Goal: Navigation & Orientation: Understand site structure

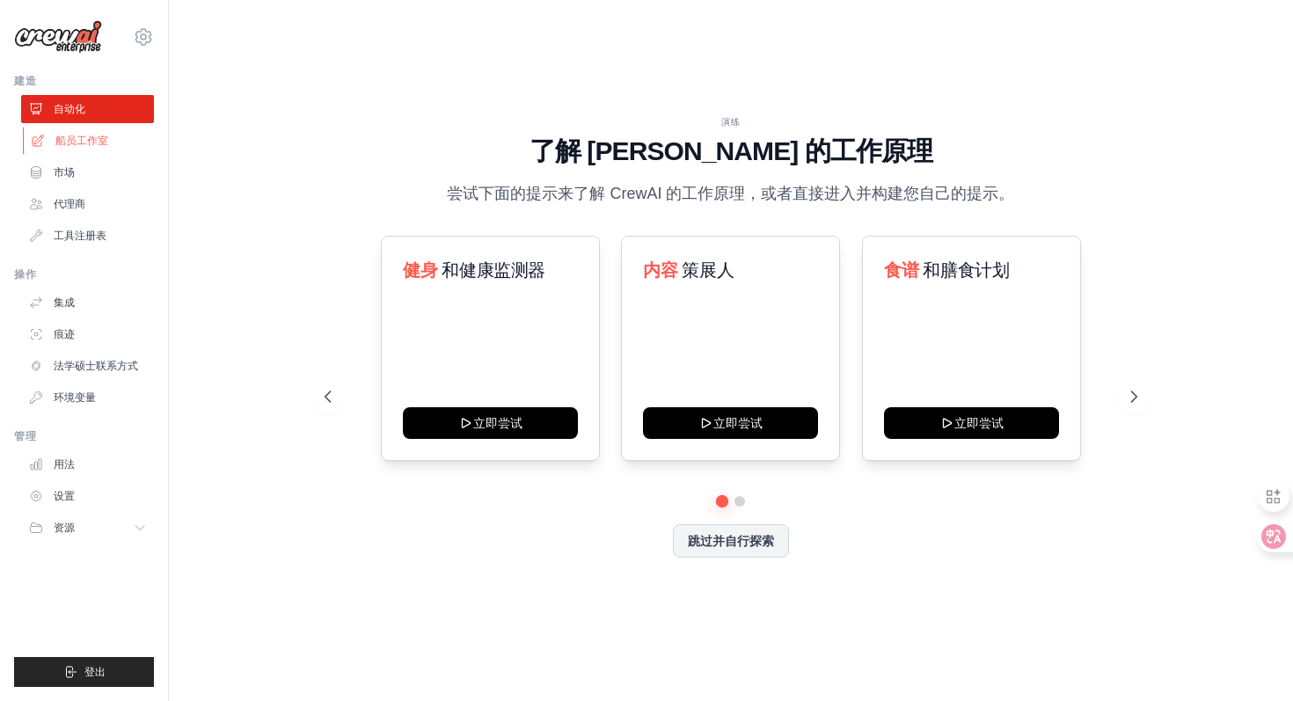
click at [77, 148] on link "船员工作室" at bounding box center [89, 141] width 133 height 28
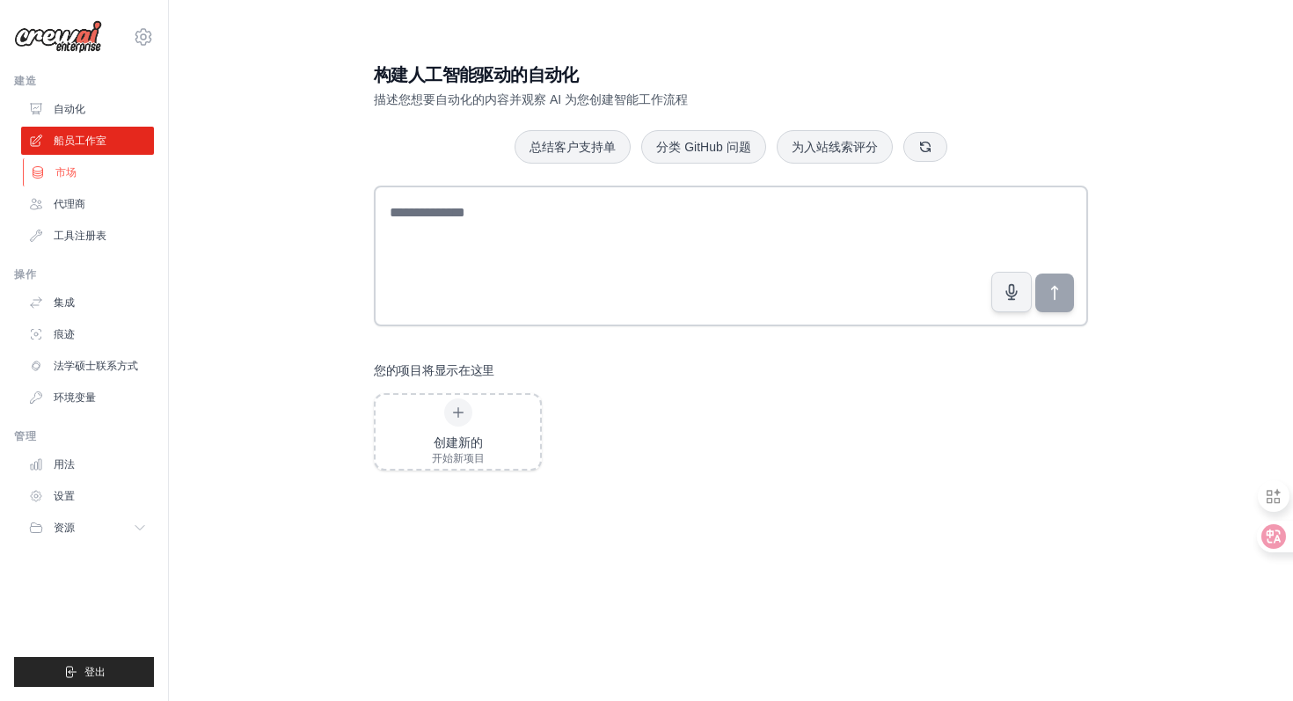
click at [106, 178] on link "市场" at bounding box center [89, 172] width 133 height 28
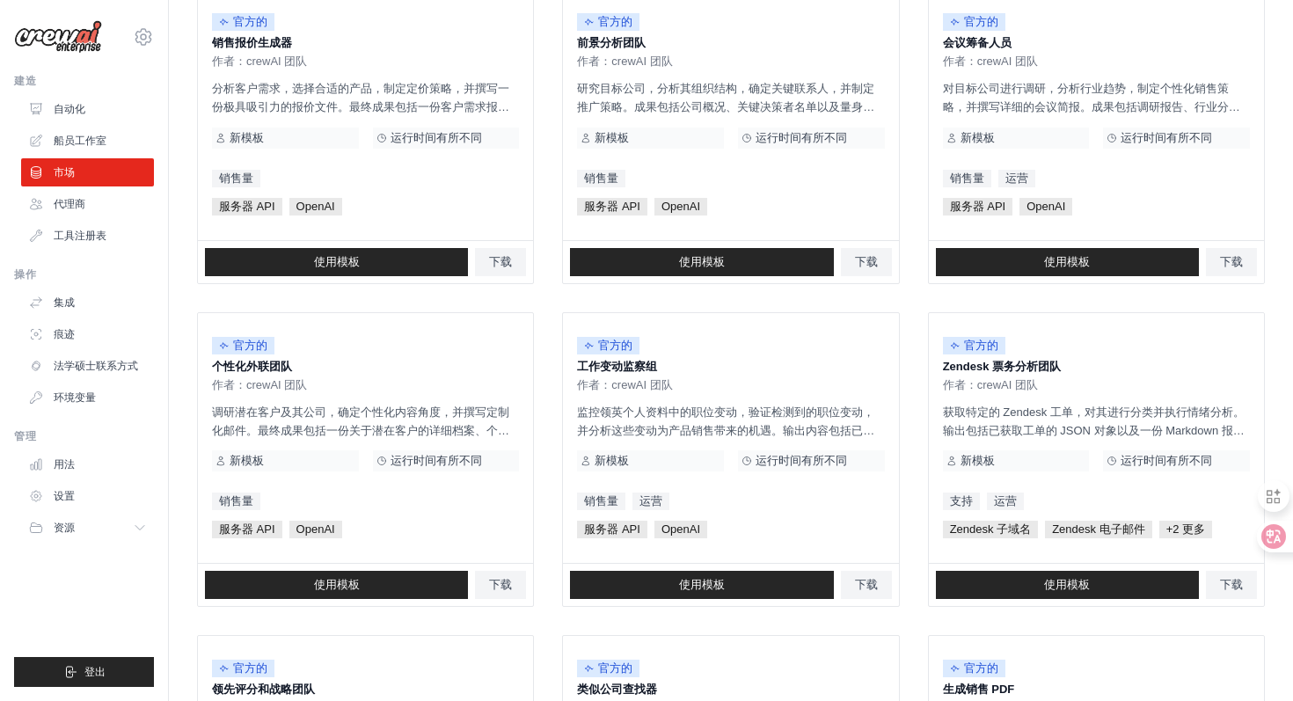
scroll to position [929, 0]
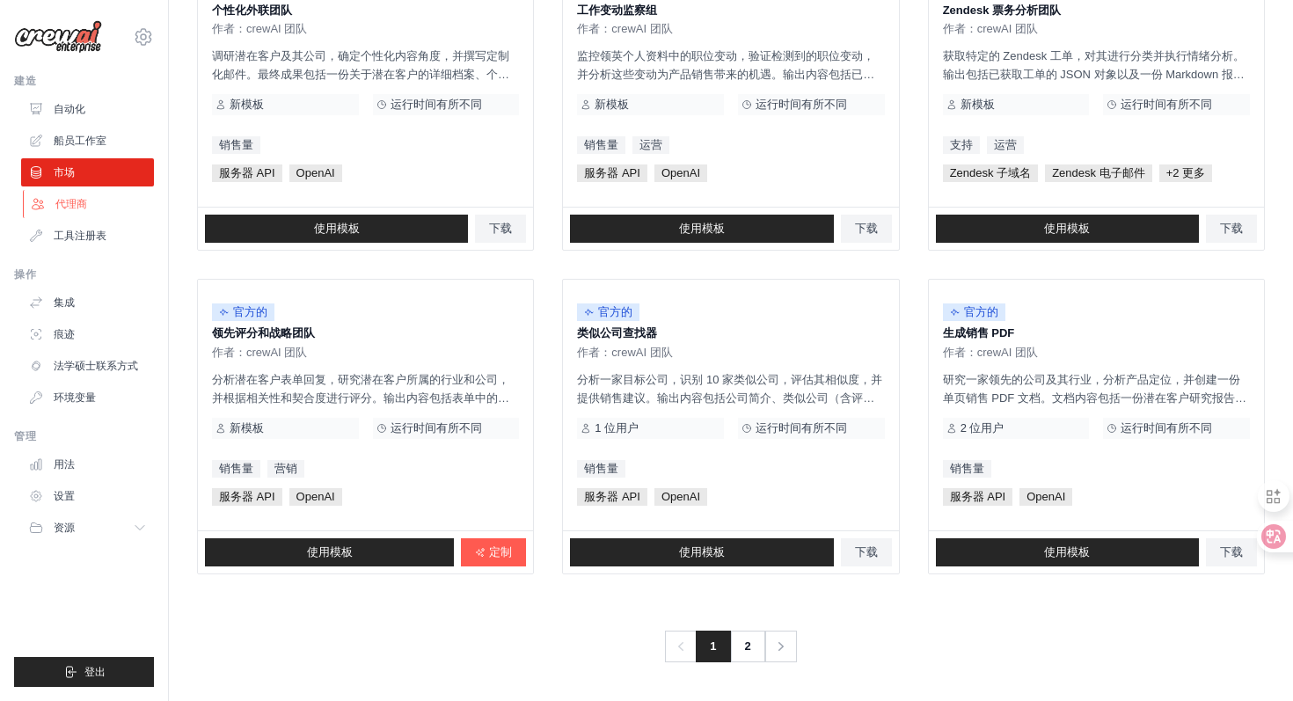
click at [84, 216] on link "代理商" at bounding box center [89, 204] width 133 height 28
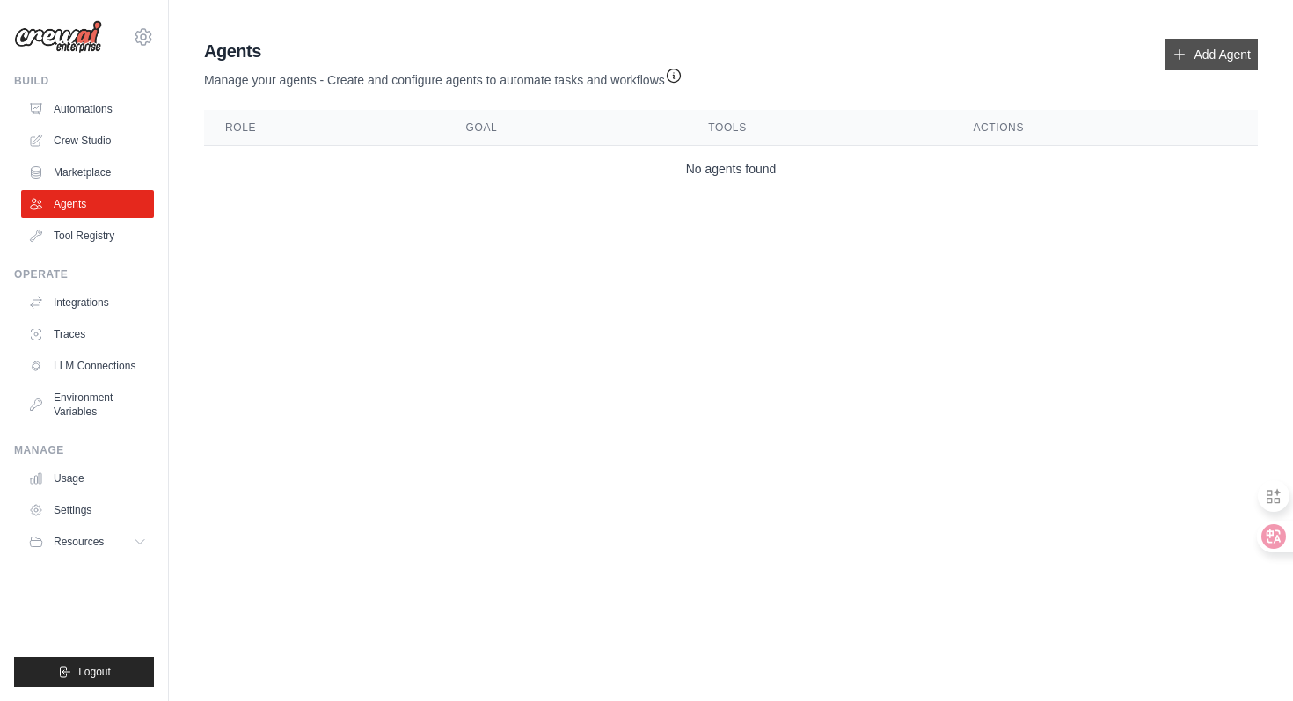
click at [1246, 54] on link "Add Agent" at bounding box center [1211, 55] width 92 height 32
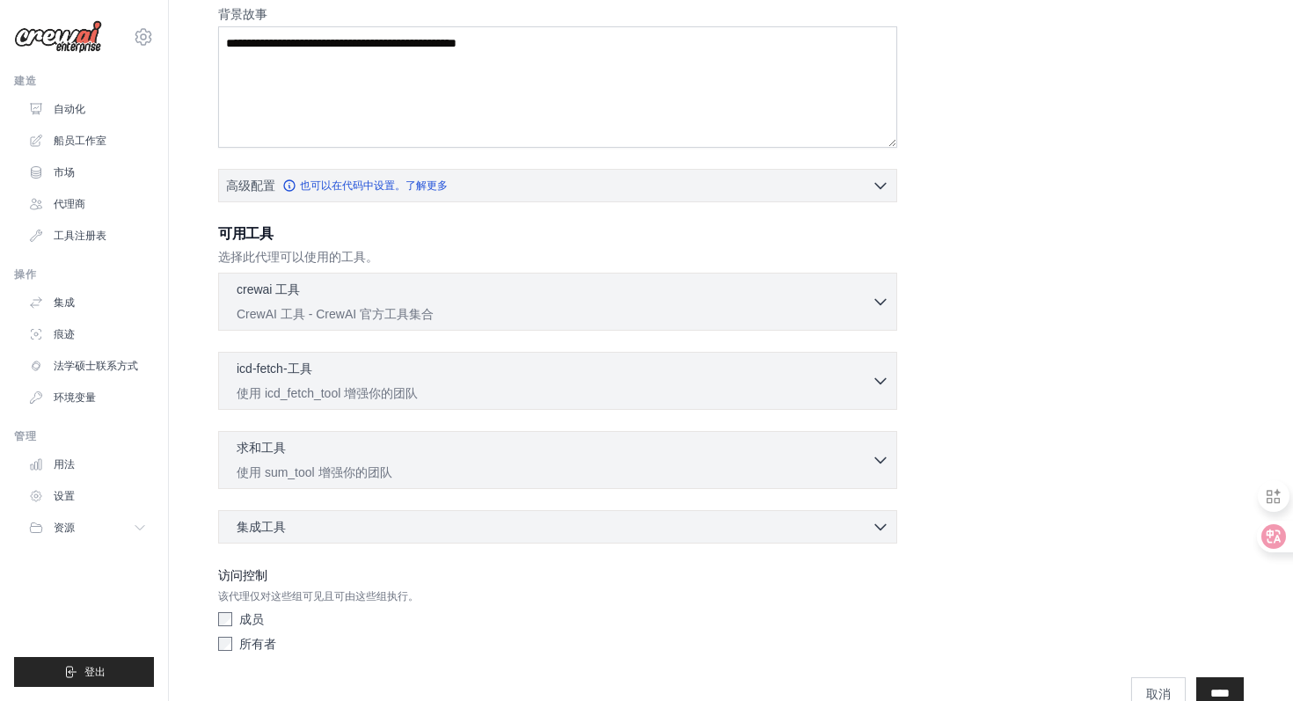
scroll to position [289, 0]
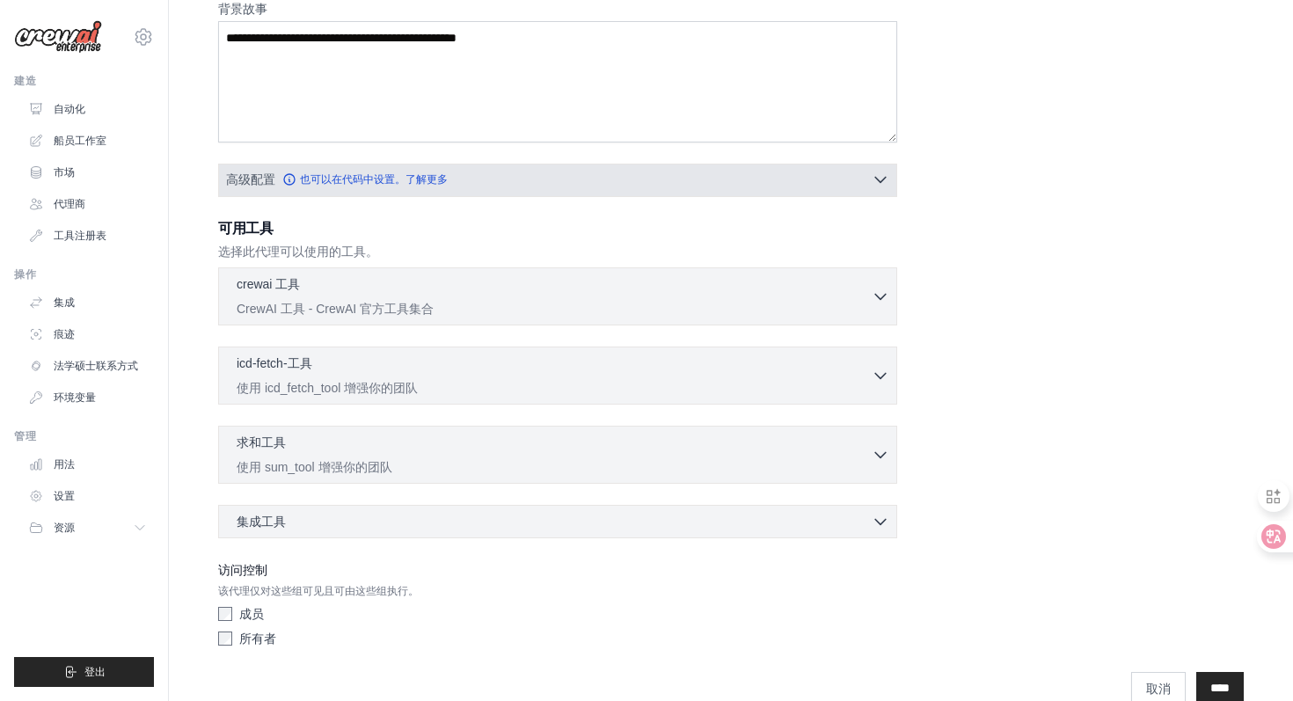
click at [887, 189] on button "高级配置 也可以在代码中设置。了解更多" at bounding box center [557, 180] width 677 height 32
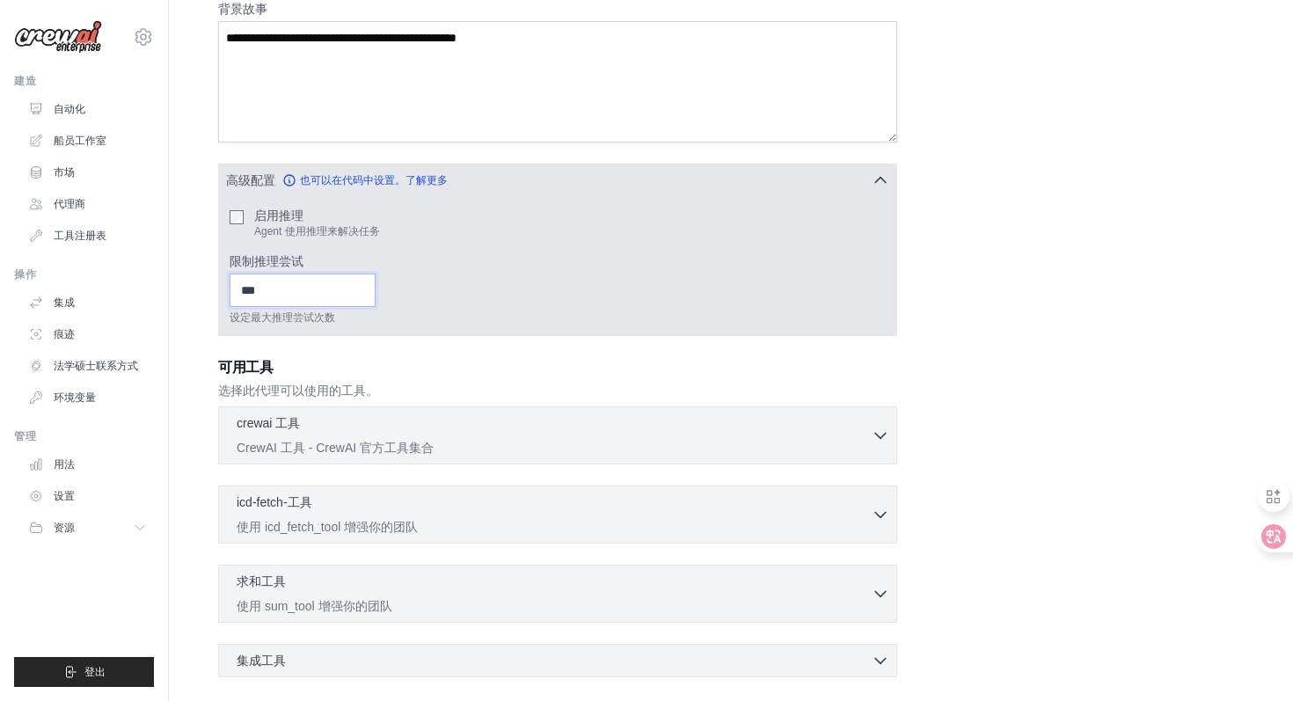
click at [319, 302] on input "限制推理尝试" at bounding box center [302, 289] width 146 height 33
click at [882, 186] on icon "button" at bounding box center [880, 180] width 18 height 18
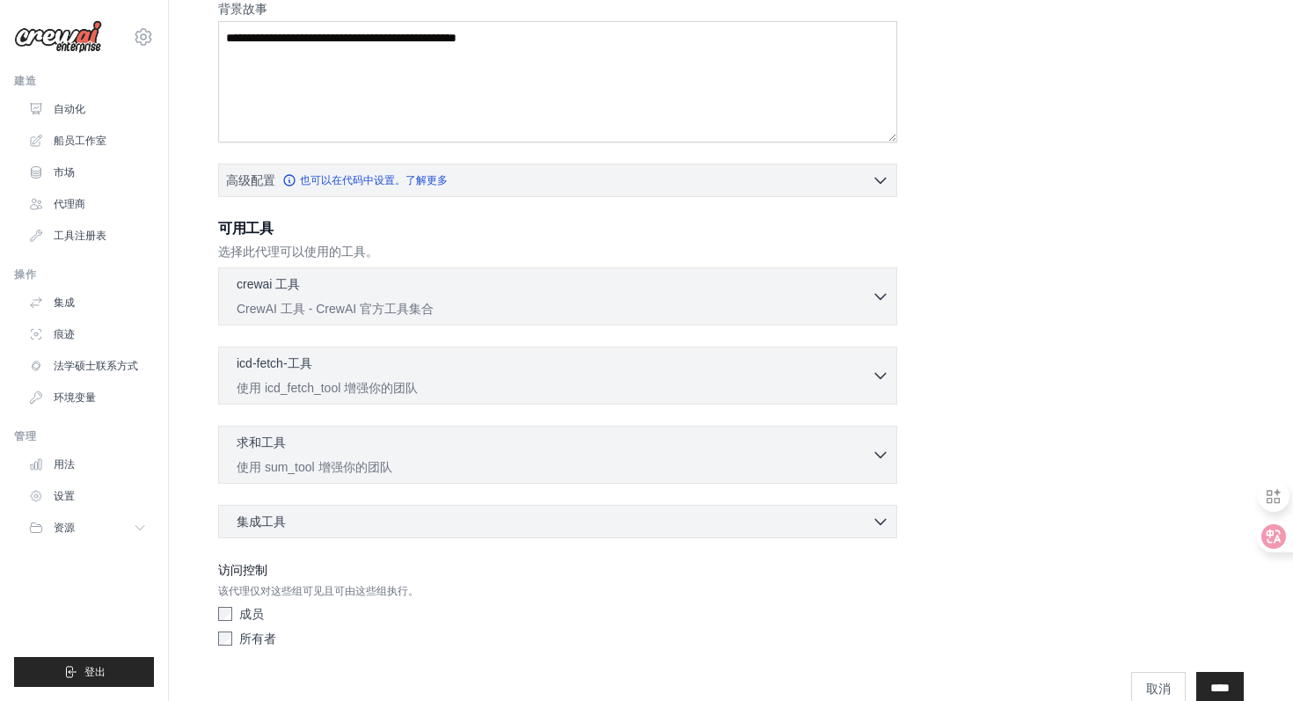
scroll to position [322, 0]
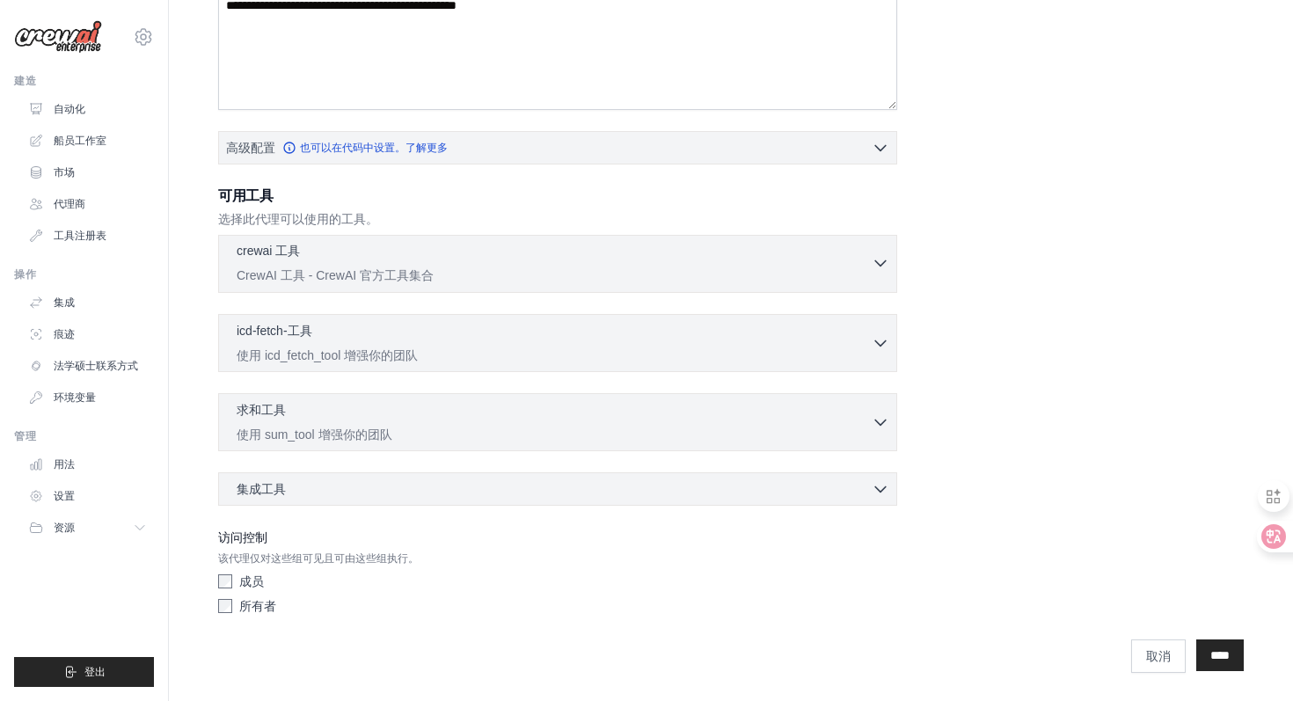
click at [877, 265] on icon "button" at bounding box center [880, 263] width 18 height 18
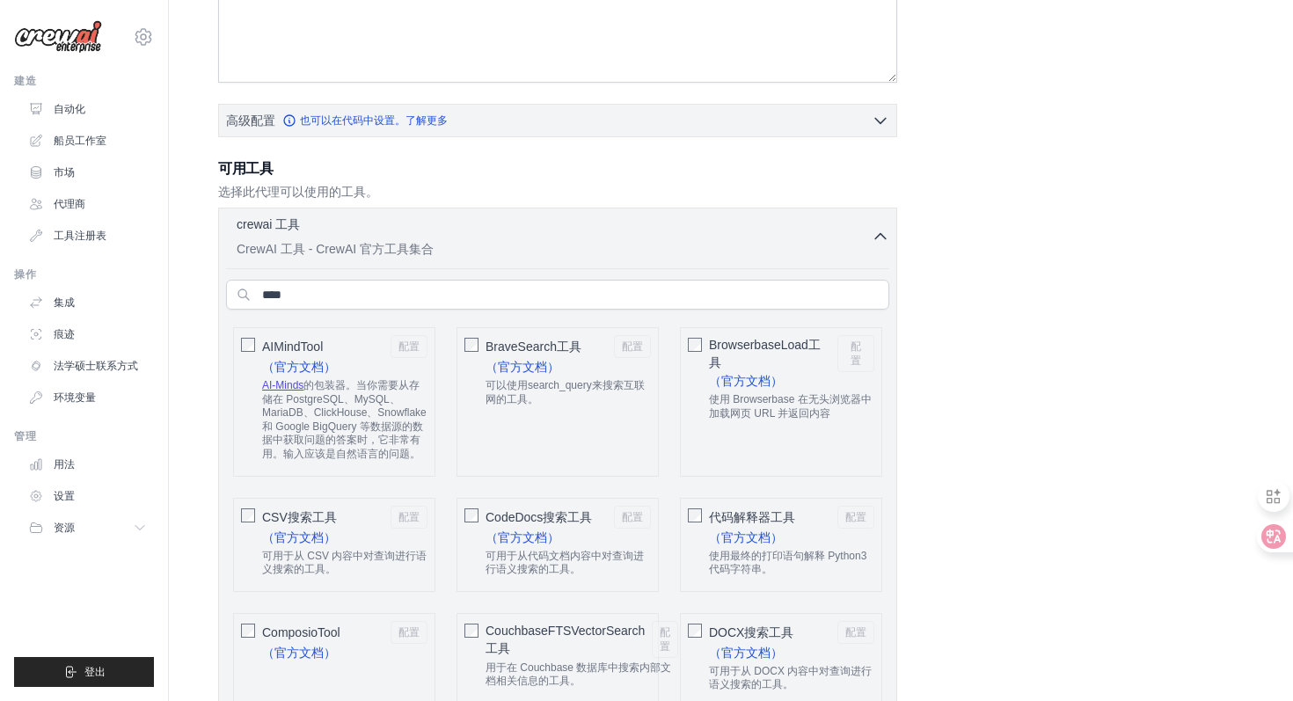
scroll to position [341, 0]
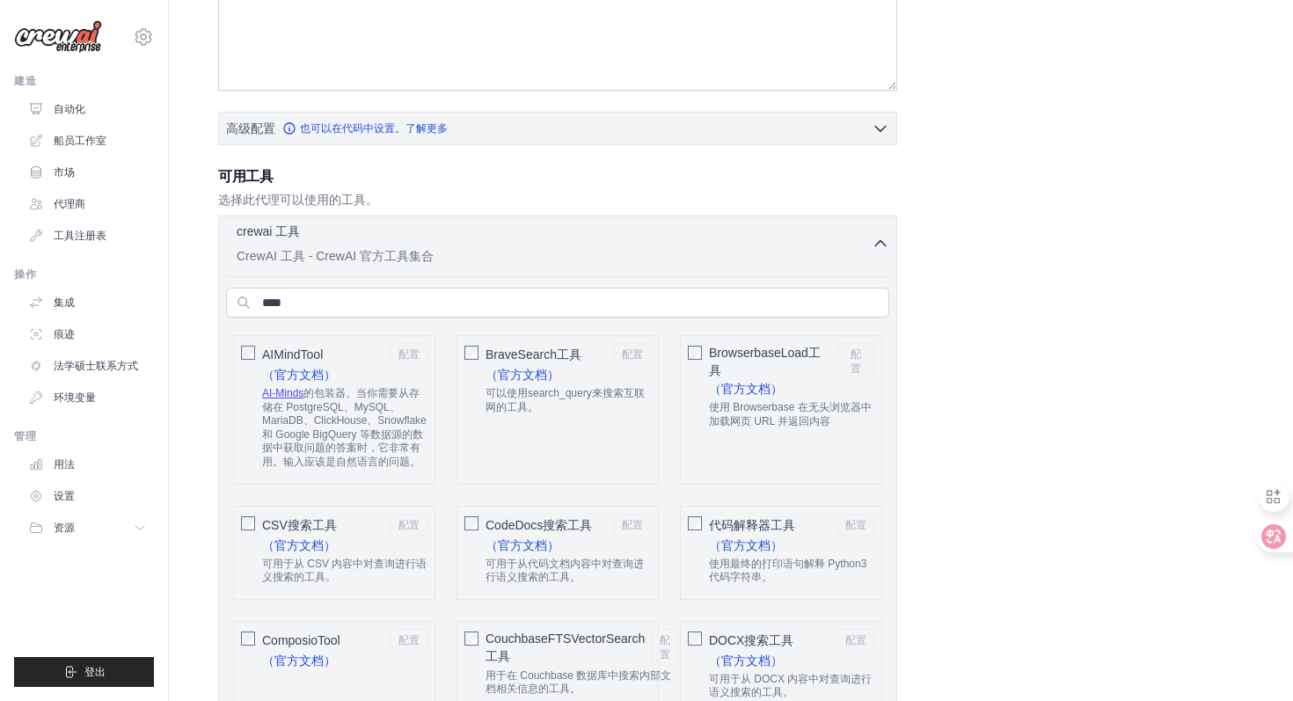
click at [880, 241] on icon "button" at bounding box center [880, 243] width 11 height 5
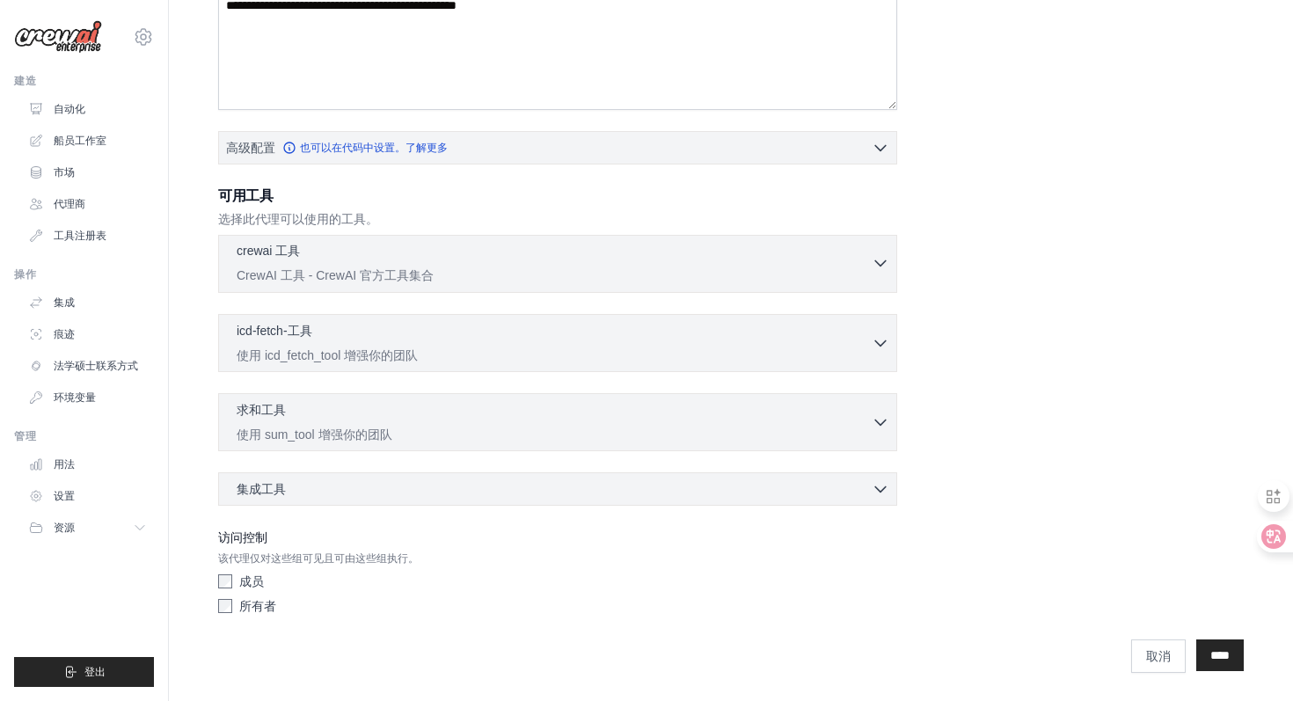
scroll to position [322, 0]
click at [883, 344] on icon "button" at bounding box center [880, 342] width 18 height 18
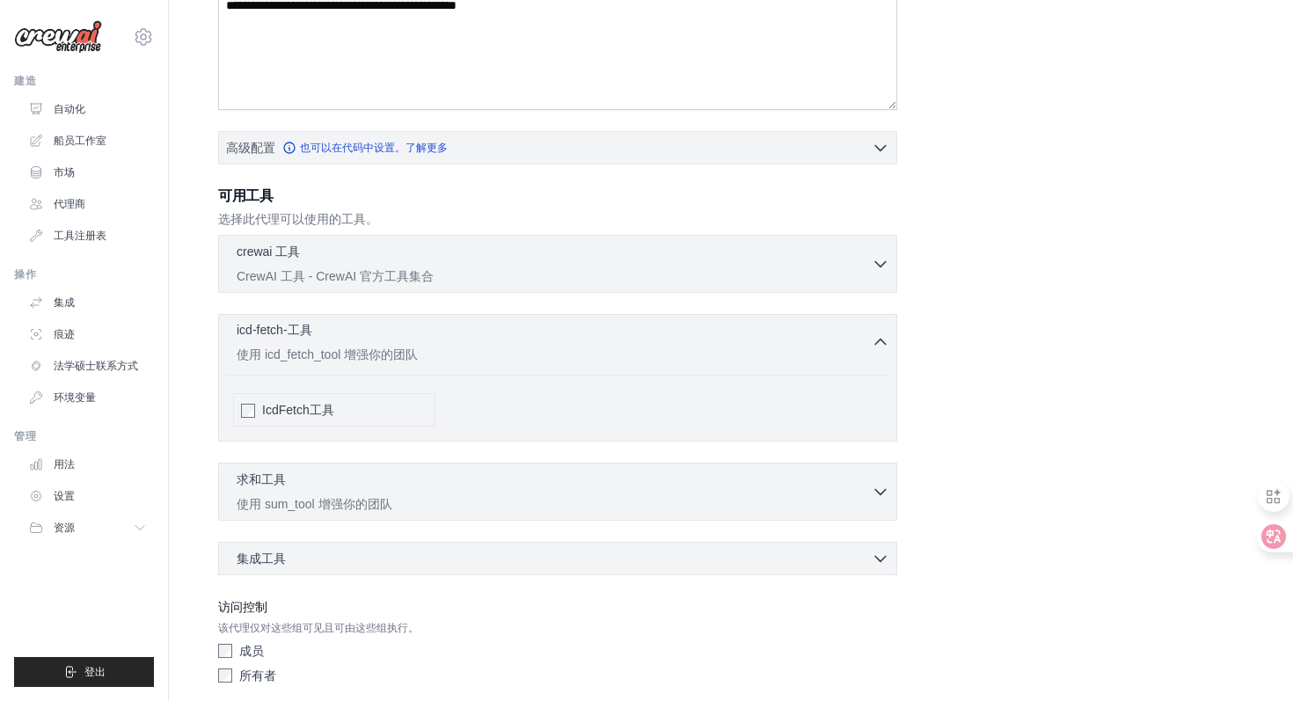
click at [883, 344] on icon "button" at bounding box center [880, 342] width 18 height 18
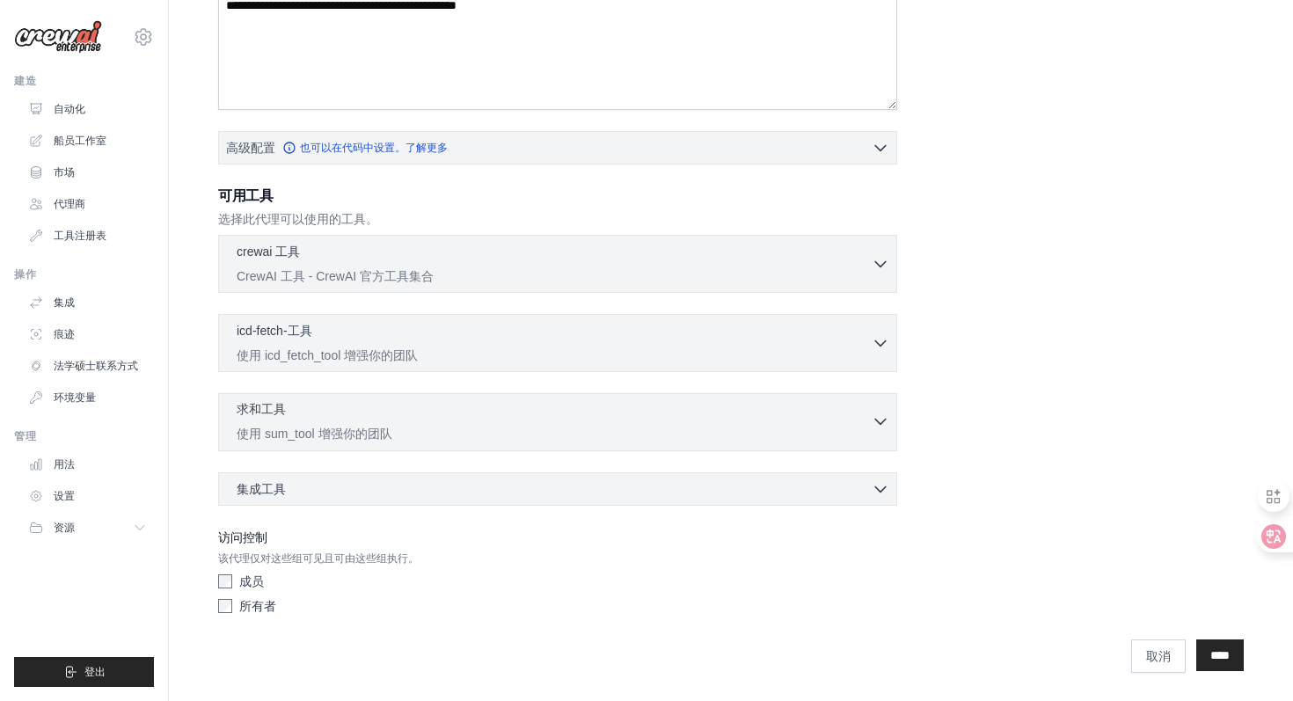
click at [883, 412] on icon "button" at bounding box center [880, 421] width 18 height 18
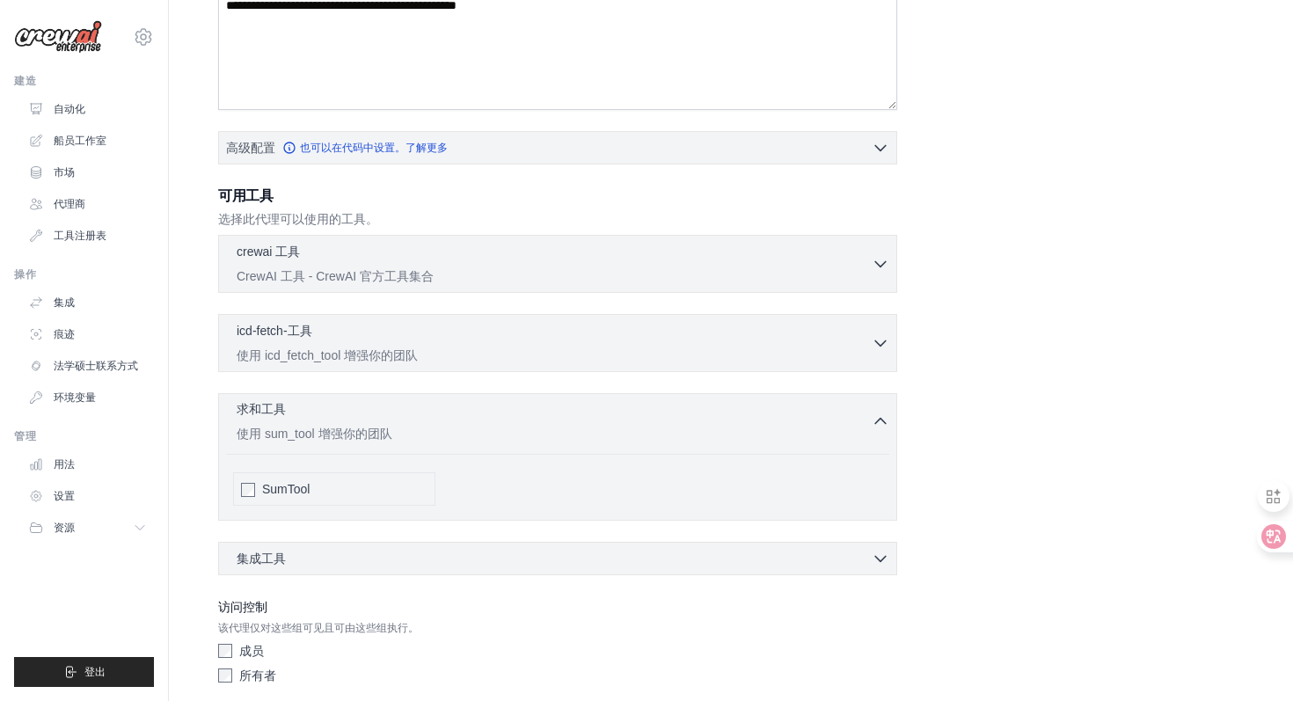
click at [883, 417] on icon "button" at bounding box center [880, 421] width 18 height 18
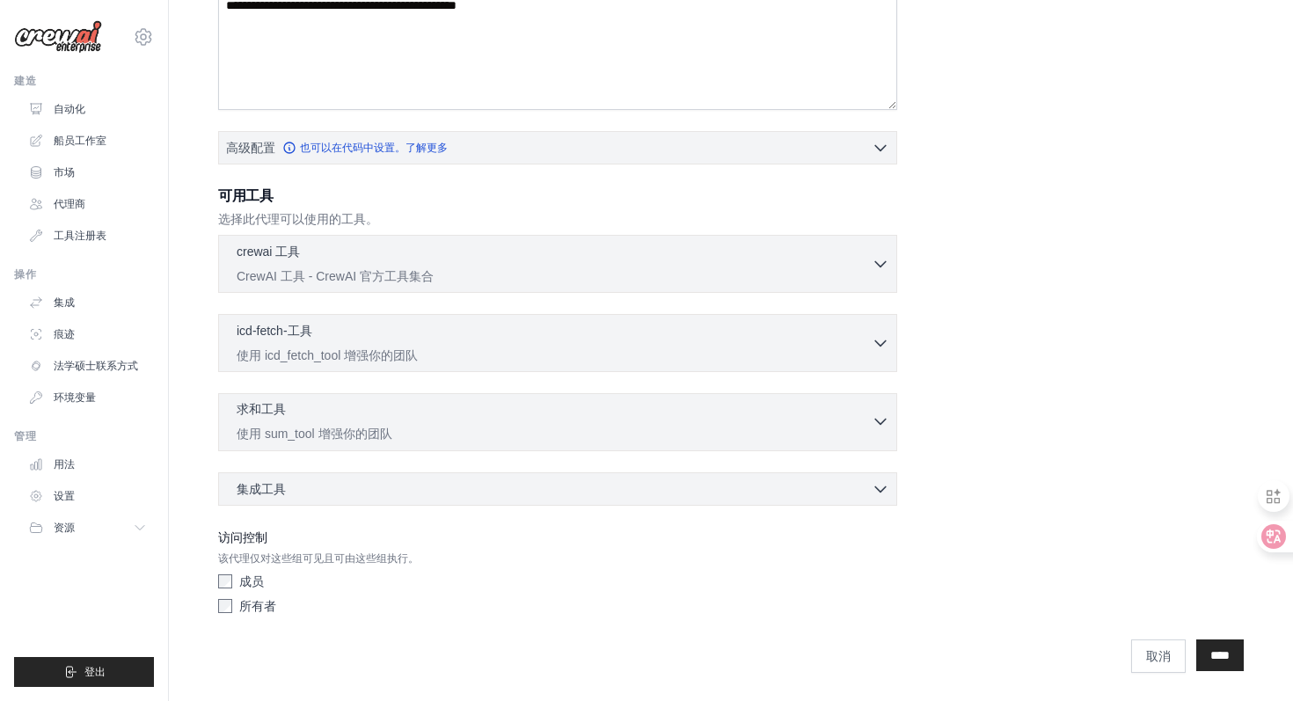
click at [883, 417] on icon "button" at bounding box center [880, 421] width 18 height 18
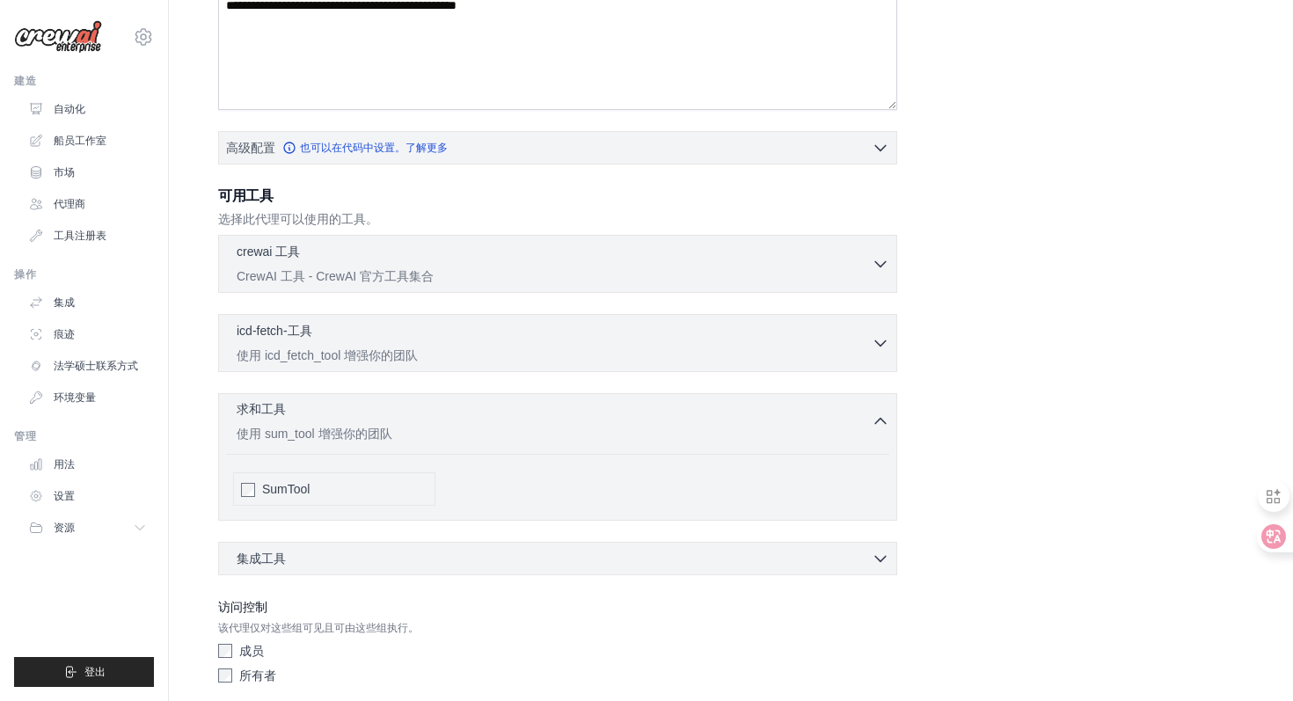
click at [878, 427] on icon "button" at bounding box center [880, 421] width 18 height 18
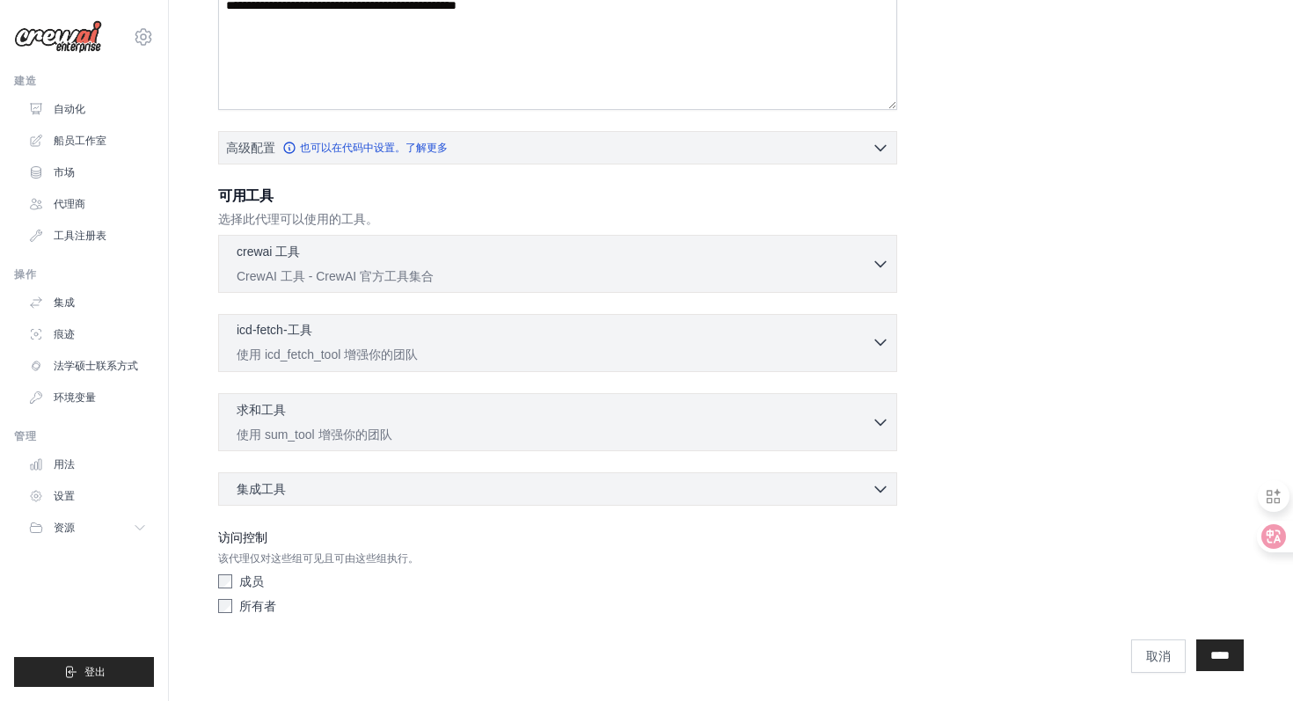
click at [882, 346] on icon "button" at bounding box center [880, 342] width 18 height 18
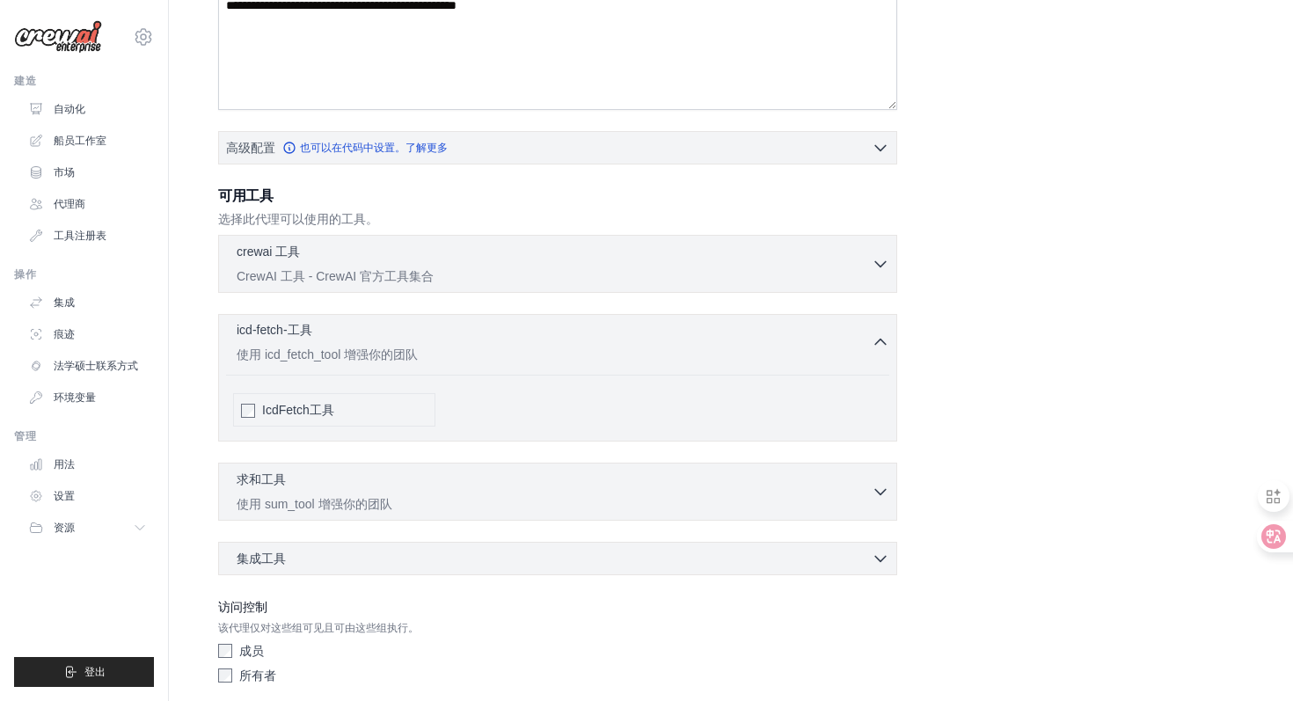
click at [873, 346] on icon "button" at bounding box center [880, 342] width 18 height 18
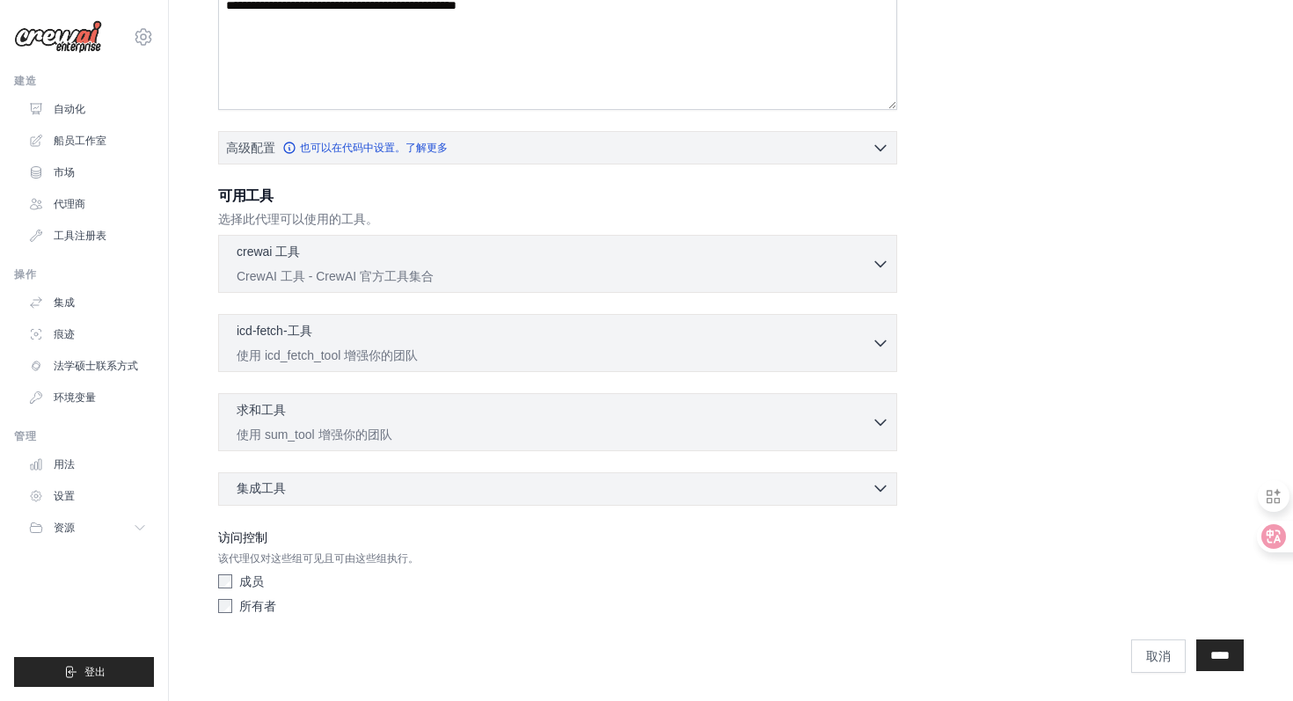
click at [885, 486] on icon "button" at bounding box center [880, 488] width 18 height 18
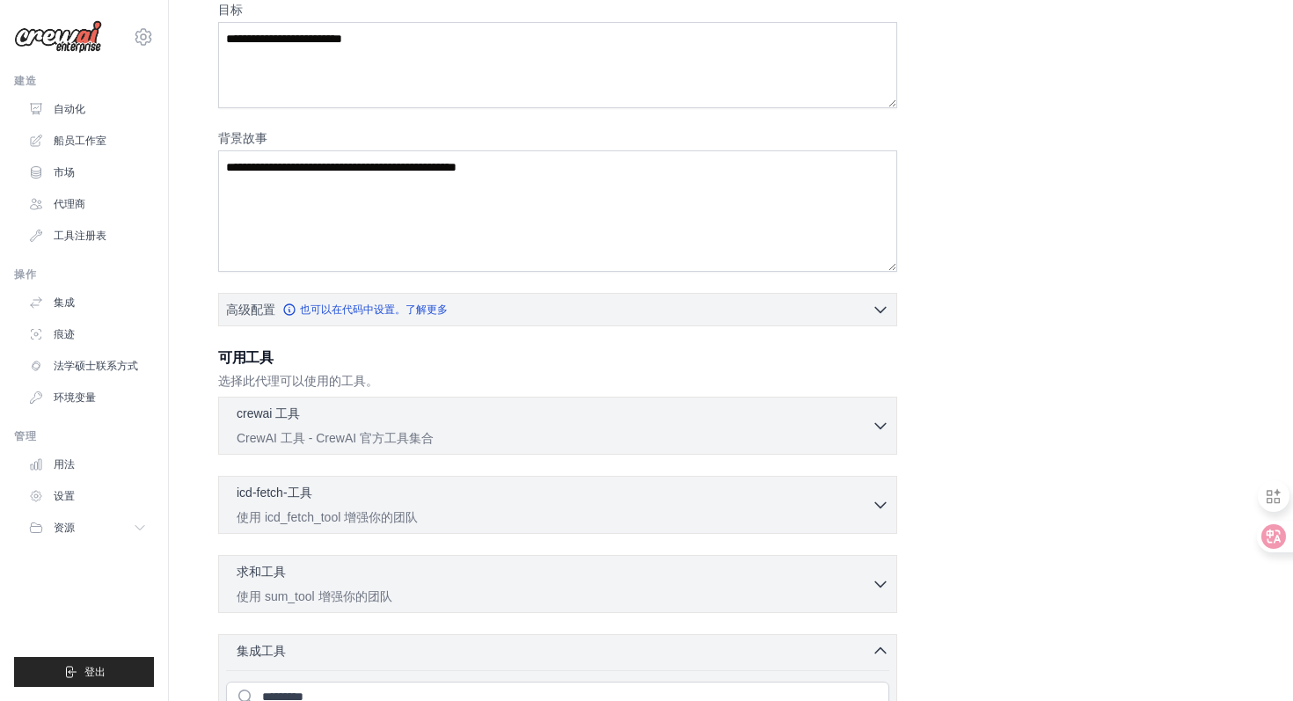
scroll to position [158, 0]
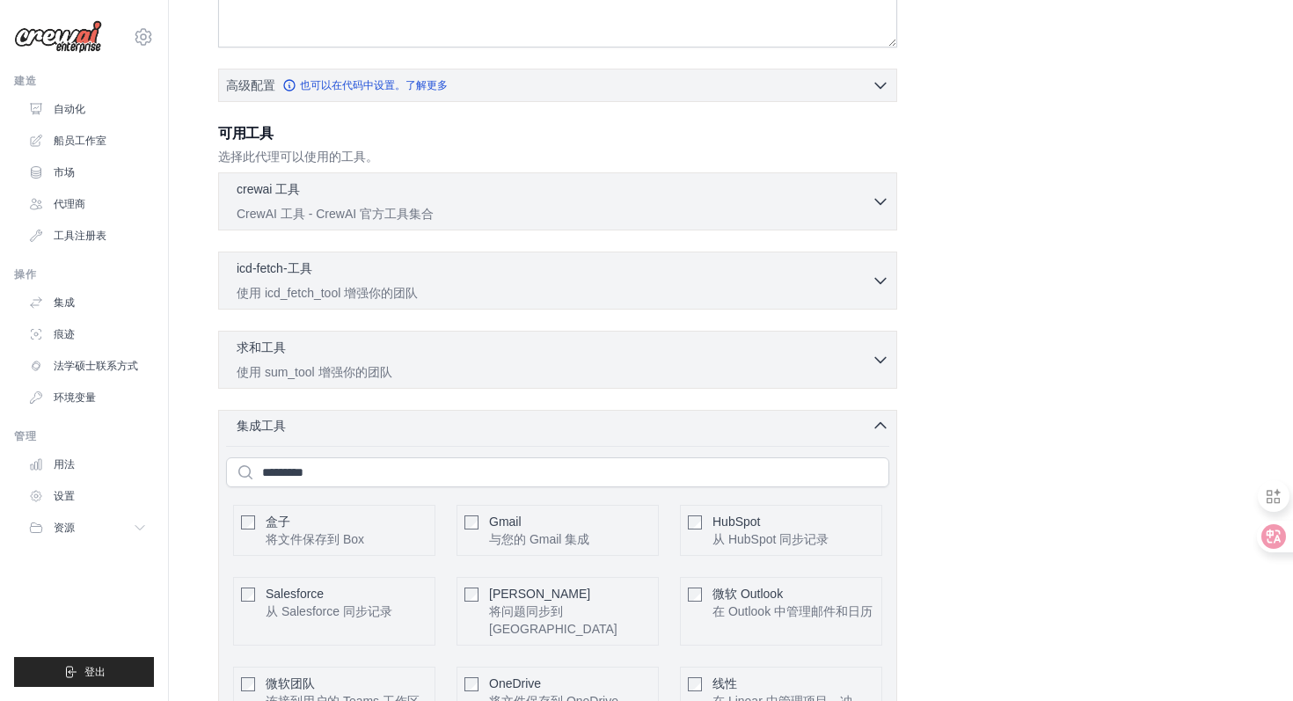
click at [883, 419] on icon "button" at bounding box center [880, 426] width 18 height 18
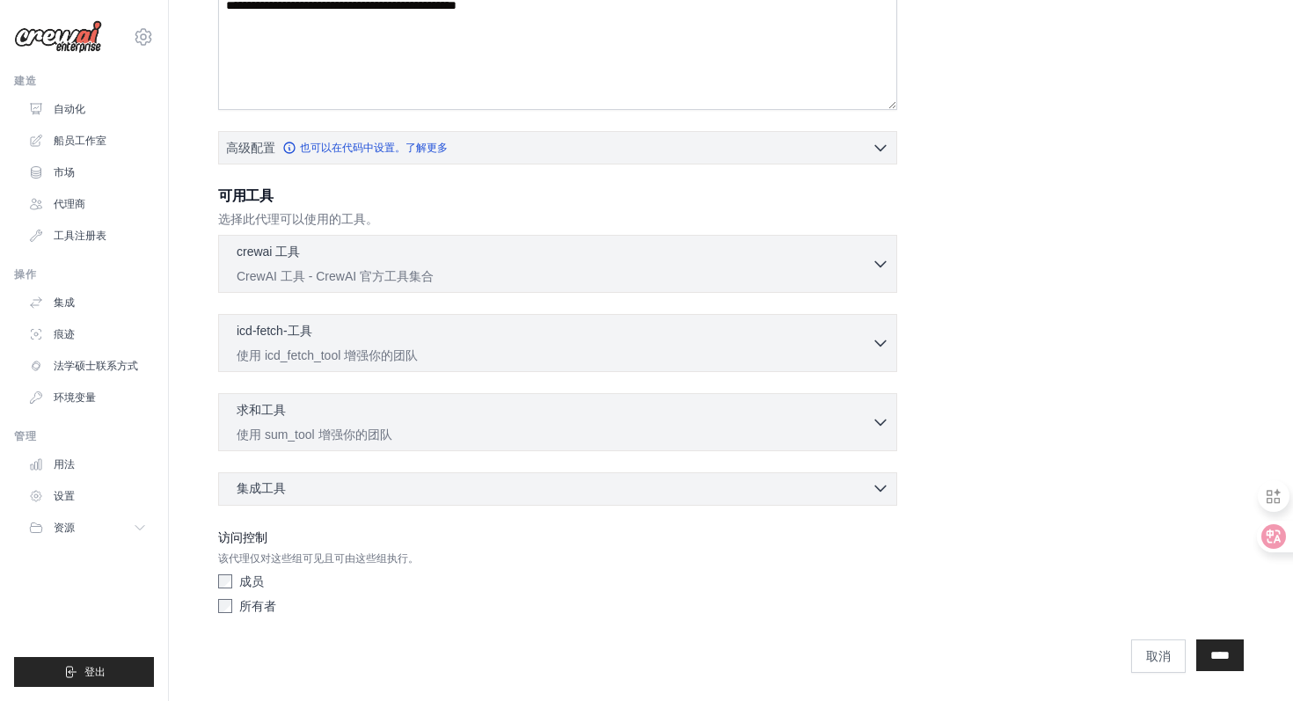
scroll to position [322, 0]
click at [218, 614] on div "成员 所有者" at bounding box center [557, 596] width 679 height 49
click at [93, 244] on link "工具注册表" at bounding box center [89, 236] width 133 height 28
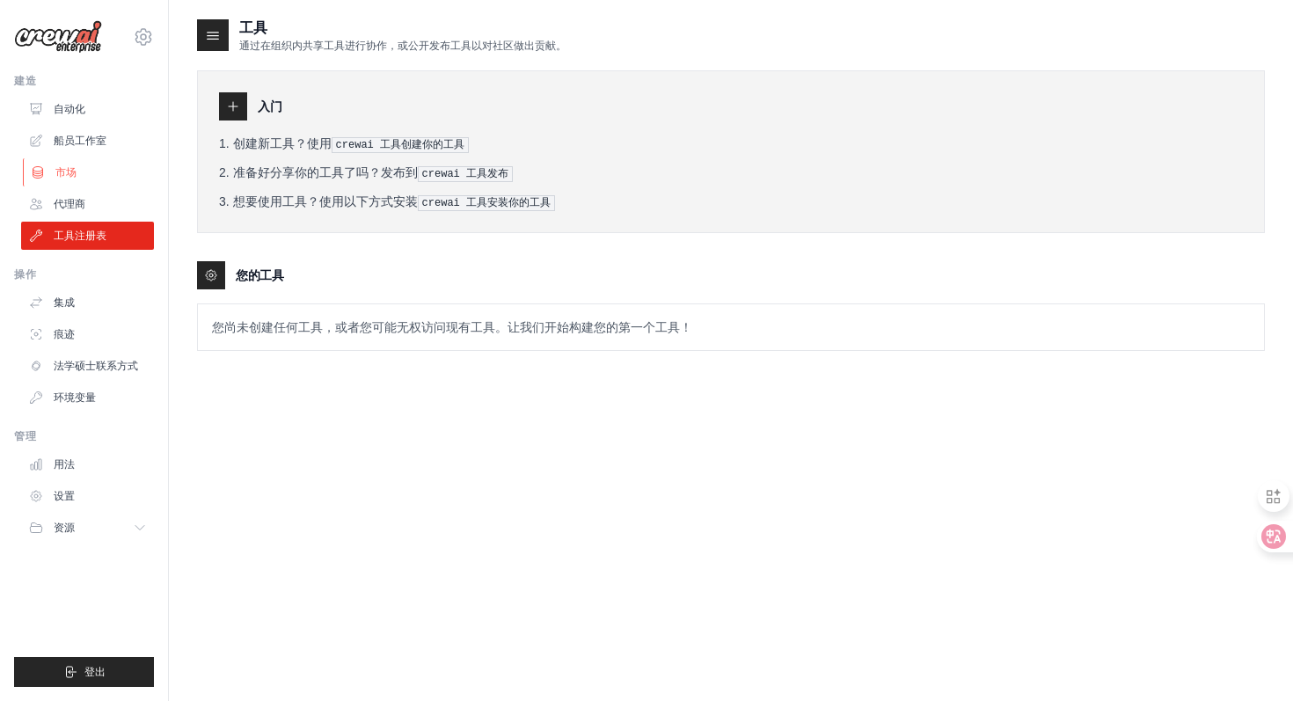
click at [98, 172] on link "市场" at bounding box center [89, 172] width 133 height 28
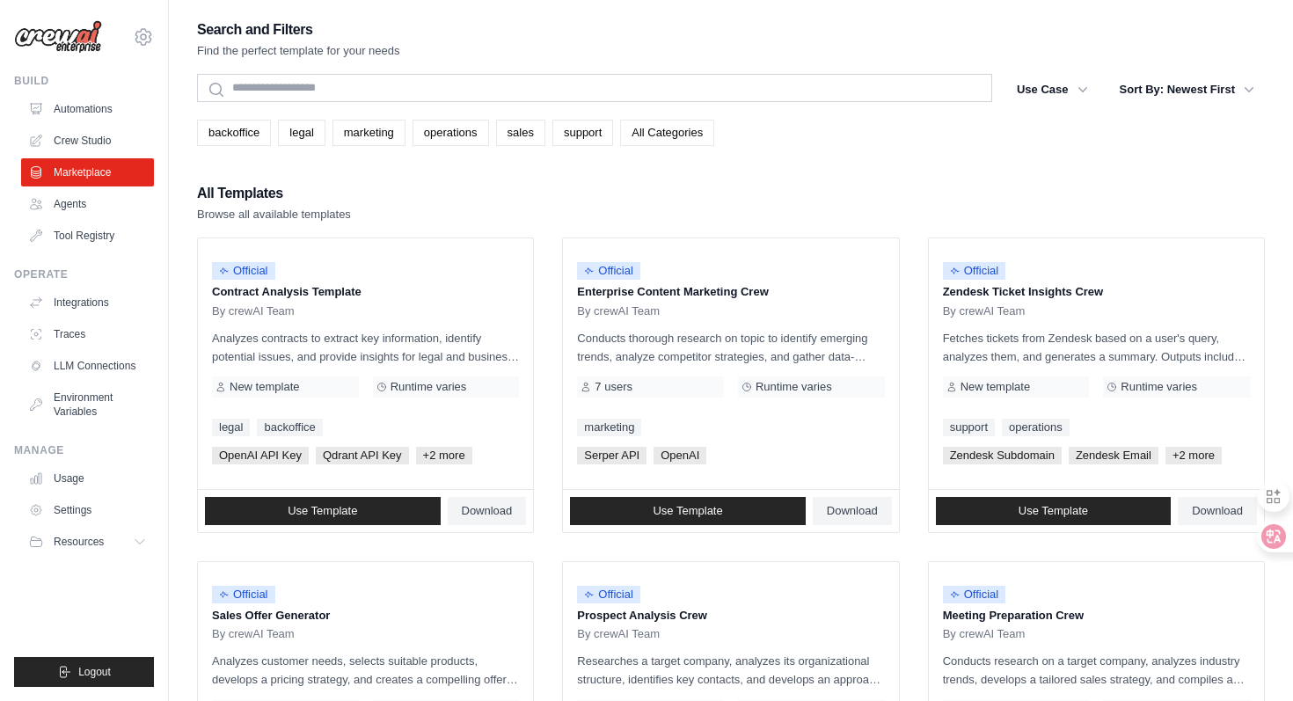
click at [694, 141] on link "All Categories" at bounding box center [667, 133] width 94 height 26
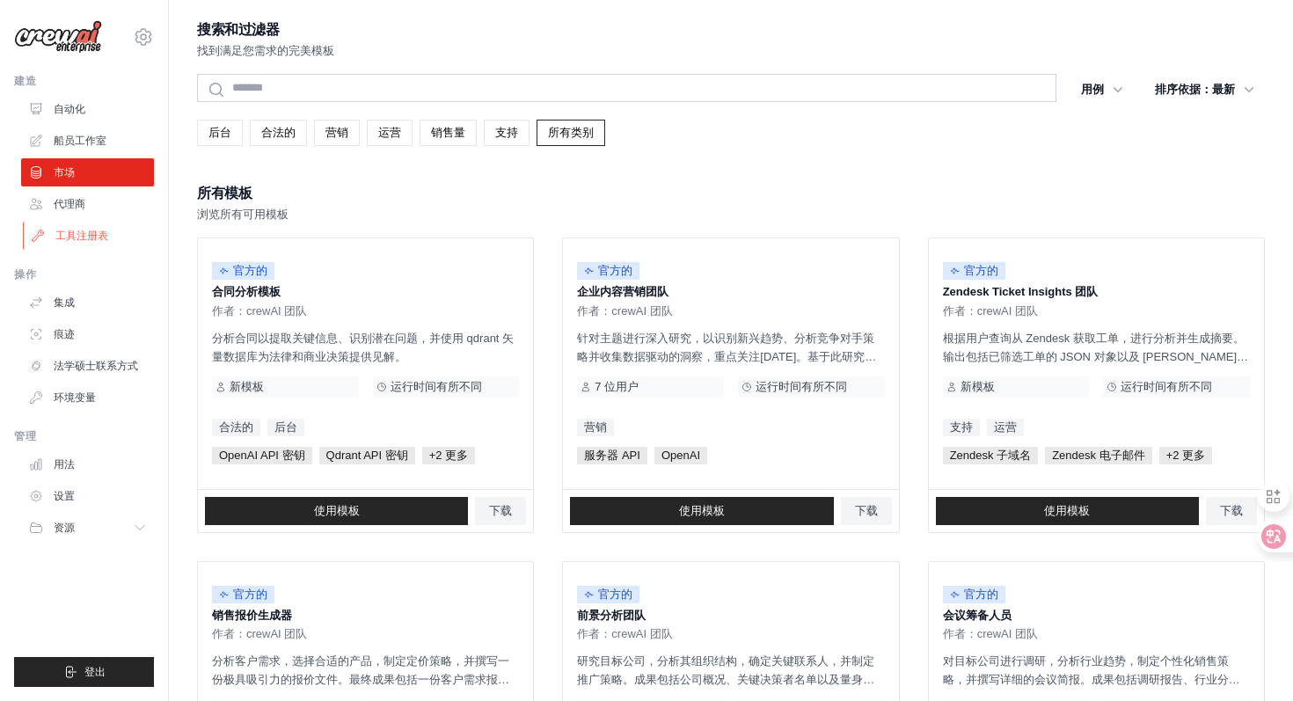
click at [91, 239] on font "工具注册表" at bounding box center [81, 235] width 53 height 12
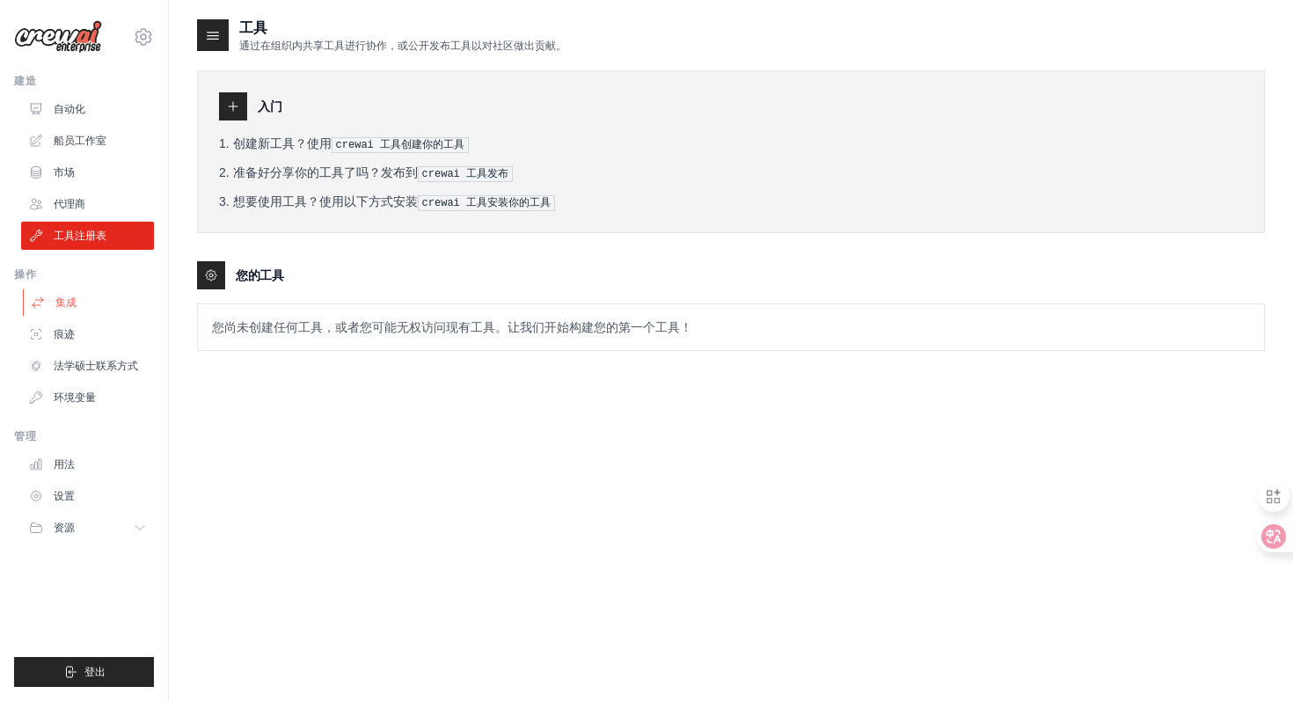
click at [57, 301] on font "集成" at bounding box center [65, 302] width 21 height 12
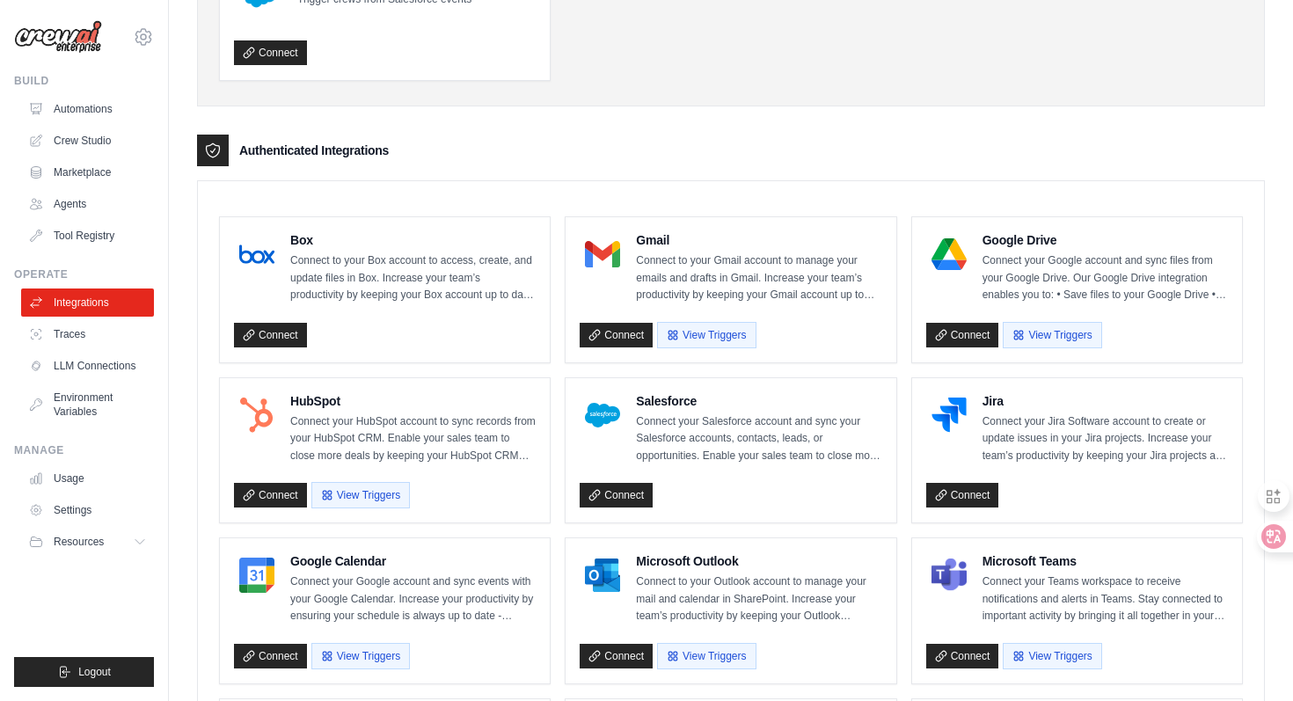
scroll to position [1162, 0]
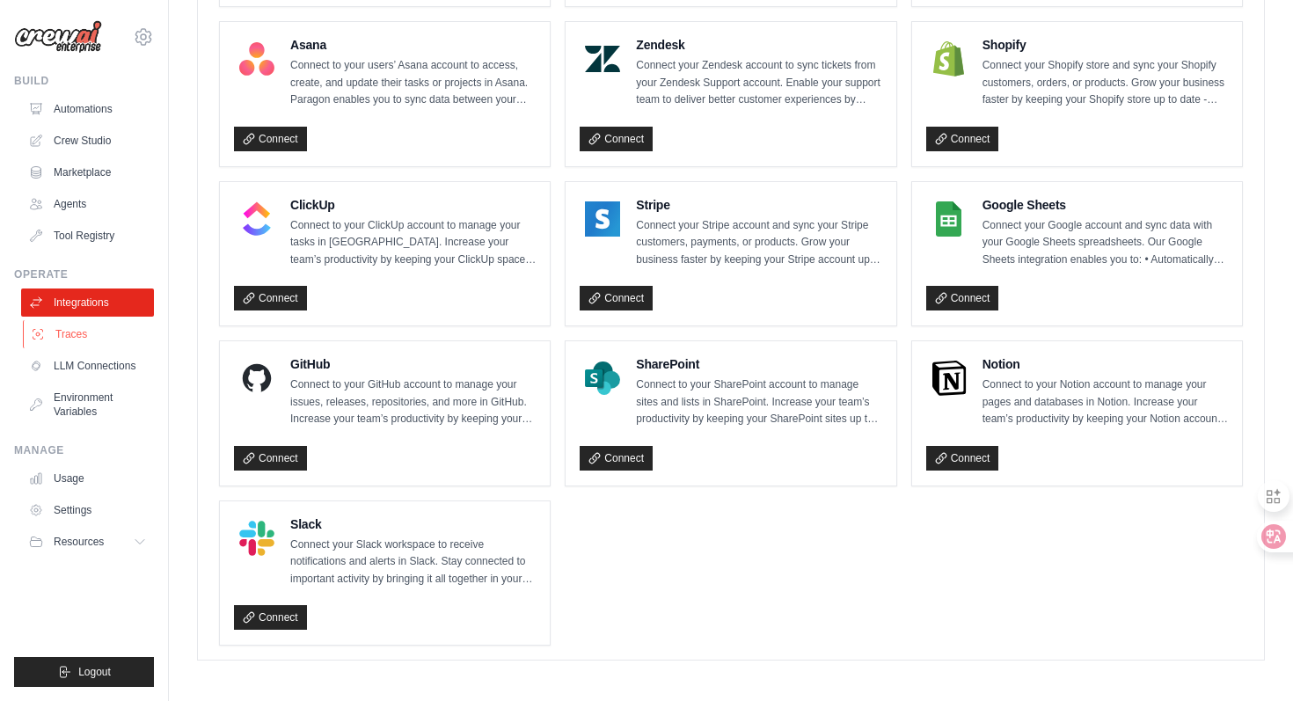
click at [68, 336] on link "Traces" at bounding box center [89, 334] width 133 height 28
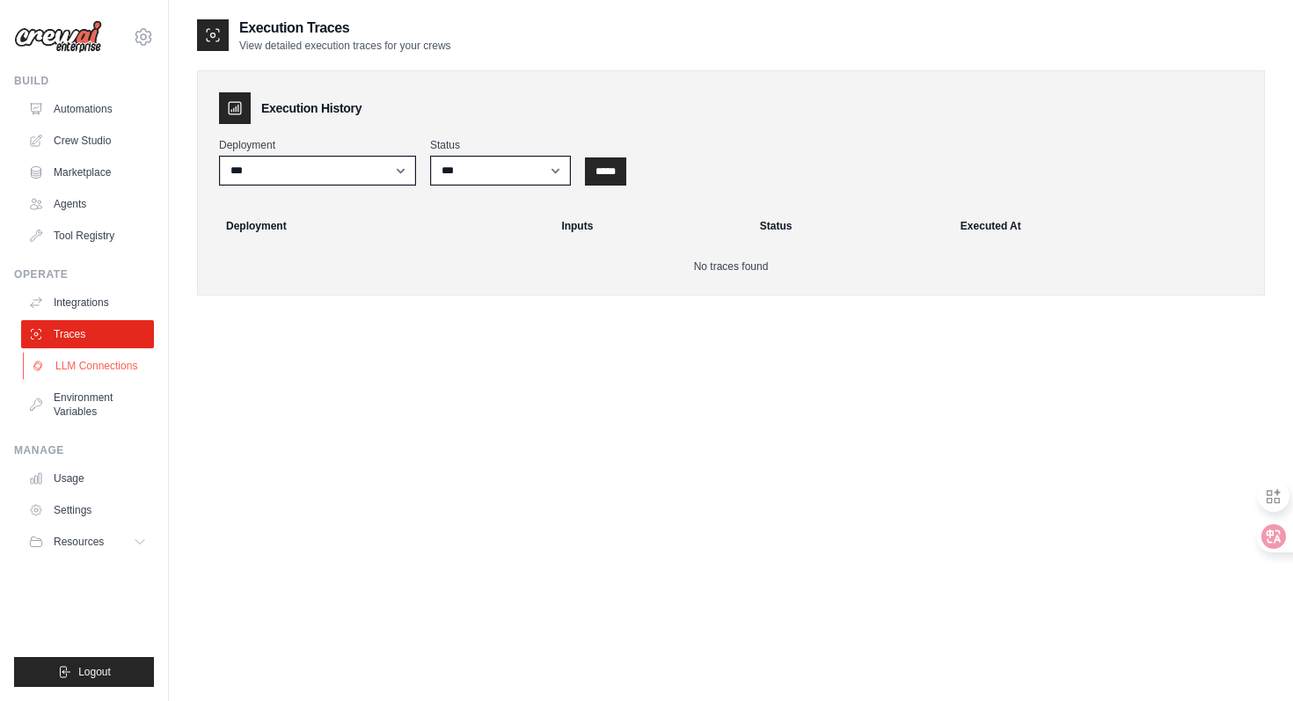
click at [76, 367] on link "LLM Connections" at bounding box center [89, 366] width 133 height 28
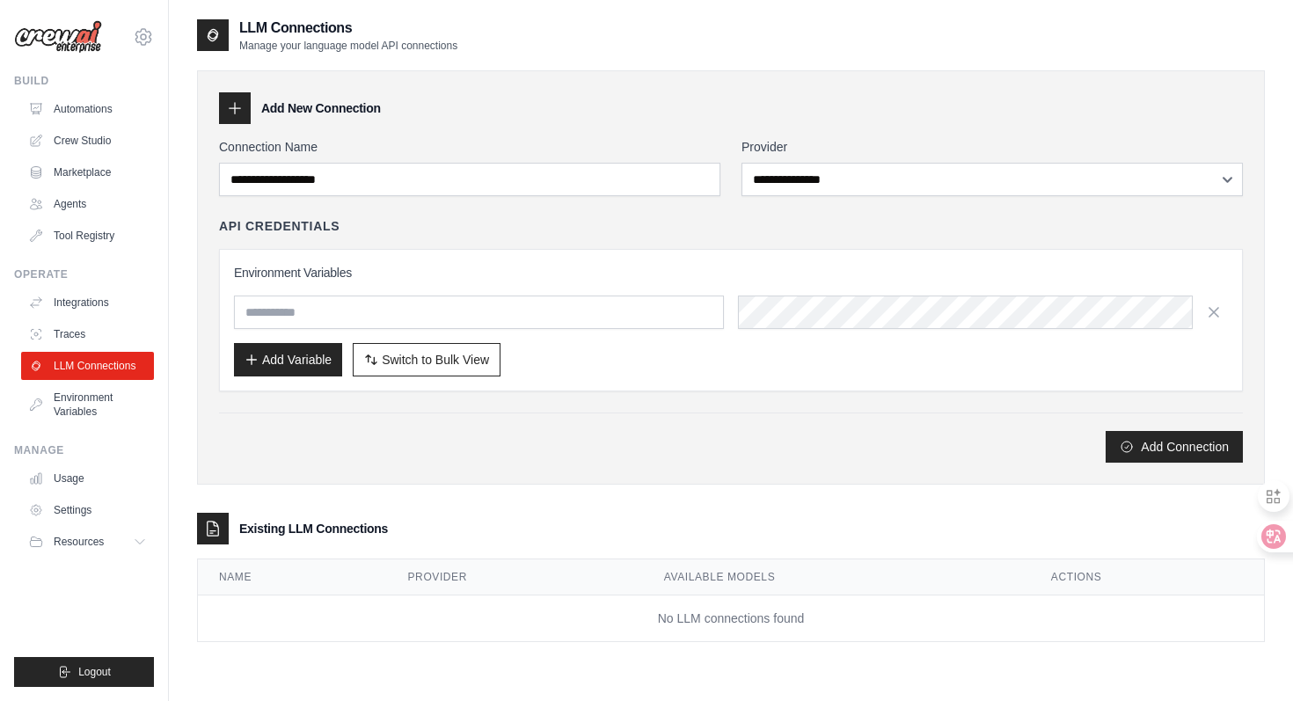
scroll to position [35, 0]
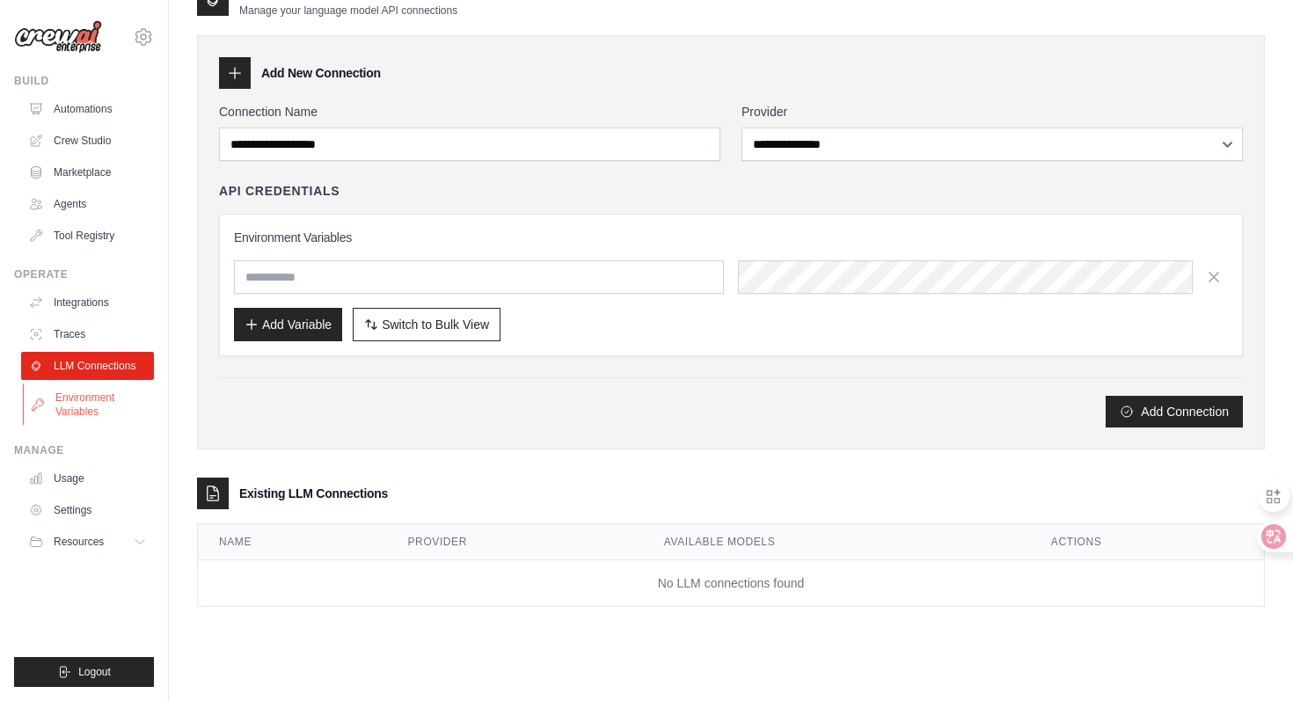
click at [69, 406] on link "Environment Variables" at bounding box center [89, 404] width 133 height 42
